Goal: Find specific page/section: Find specific page/section

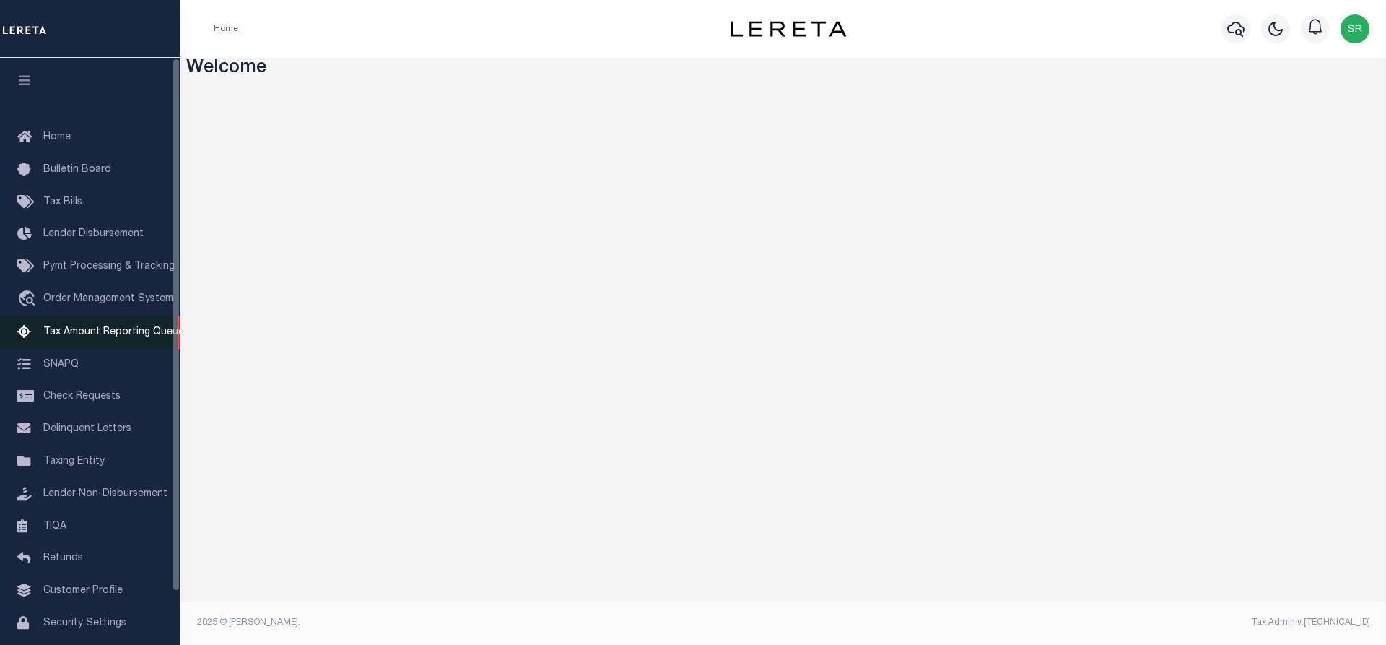
click at [131, 335] on span "Tax Amount Reporting Queue" at bounding box center [113, 332] width 141 height 10
click at [116, 336] on span "Tax Amount Reporting Queue" at bounding box center [113, 332] width 141 height 10
click at [110, 329] on span "Tax Amount Reporting Queue" at bounding box center [113, 332] width 141 height 10
